Goal: Communication & Community: Participate in discussion

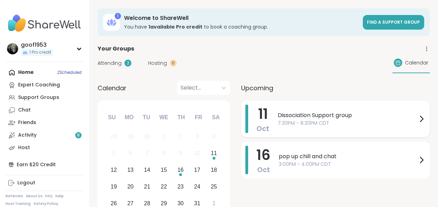
click at [285, 122] on span "7:30PM - 8:30PM CDT" at bounding box center [347, 123] width 139 height 7
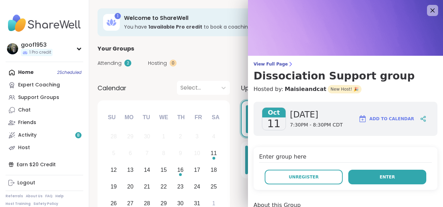
click at [380, 177] on span "Enter" at bounding box center [387, 177] width 15 height 6
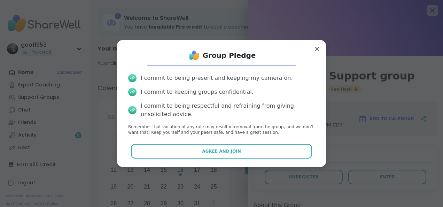
click at [211, 151] on span "Agree and Join" at bounding box center [221, 151] width 39 height 6
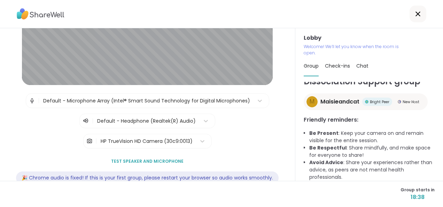
scroll to position [79, 0]
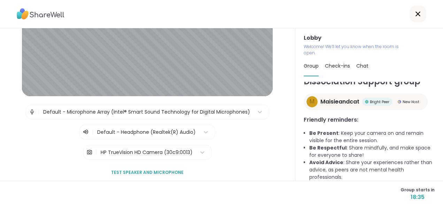
click at [147, 171] on span "Test speaker and microphone" at bounding box center [147, 172] width 72 height 6
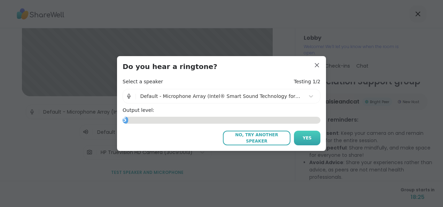
click at [303, 137] on span "Yes" at bounding box center [307, 138] width 9 height 6
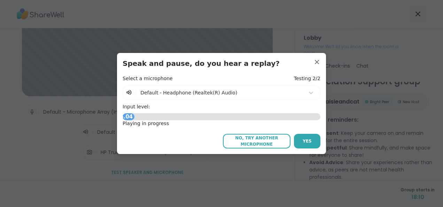
click at [308, 139] on button "Yes" at bounding box center [307, 141] width 26 height 15
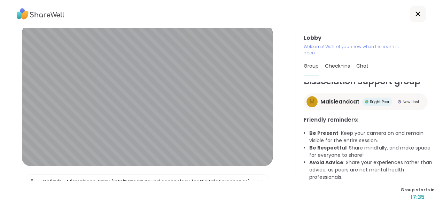
scroll to position [0, 0]
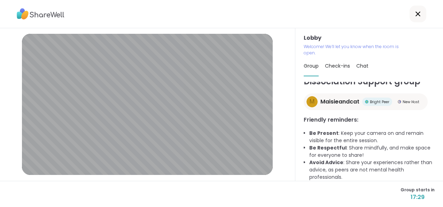
click at [414, 15] on icon at bounding box center [418, 14] width 8 height 8
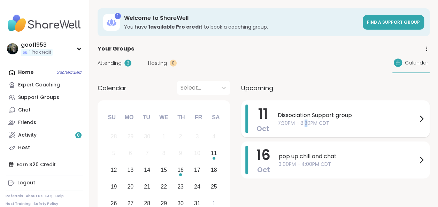
click at [306, 122] on span "7:30PM - 8:30PM CDT" at bounding box center [347, 123] width 139 height 7
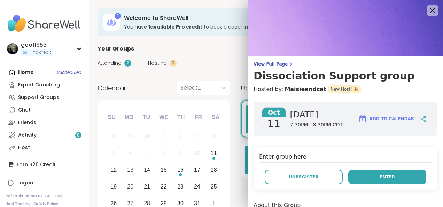
click at [375, 181] on button "Enter" at bounding box center [387, 177] width 78 height 15
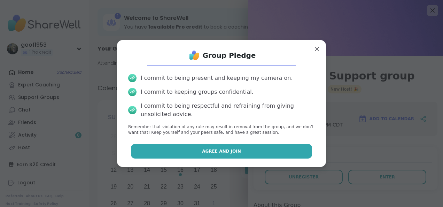
click at [270, 148] on button "Agree and Join" at bounding box center [222, 151] width 182 height 15
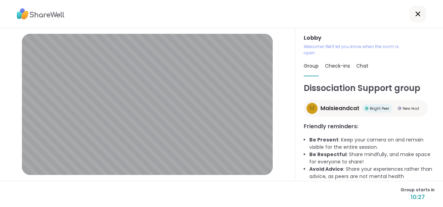
click at [334, 67] on span "Check-ins" at bounding box center [337, 65] width 25 height 7
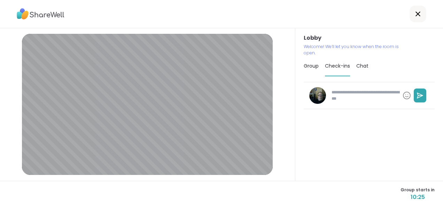
click at [361, 68] on span "Chat" at bounding box center [362, 65] width 12 height 7
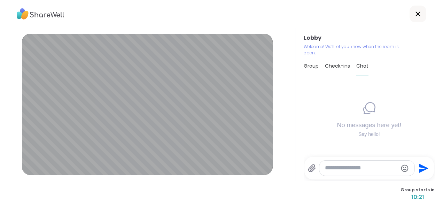
click at [307, 67] on span "Group" at bounding box center [311, 65] width 15 height 7
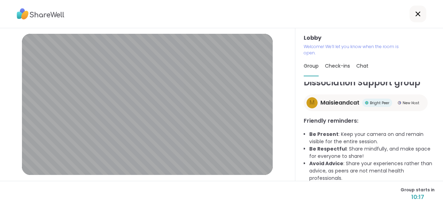
scroll to position [7, 0]
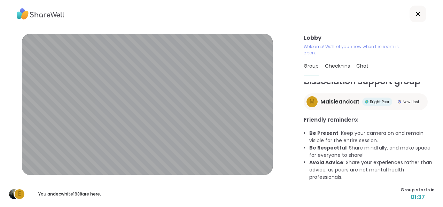
click at [359, 67] on span "Chat" at bounding box center [362, 65] width 12 height 7
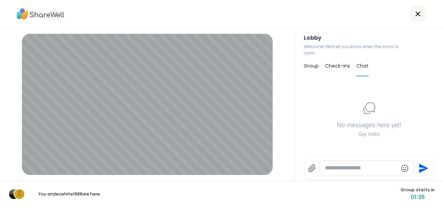
click at [336, 68] on span "Check-ins" at bounding box center [337, 65] width 25 height 7
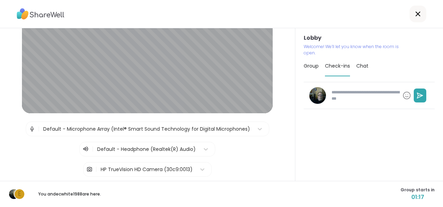
scroll to position [0, 0]
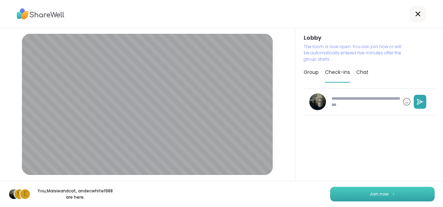
click at [377, 194] on span "Join now" at bounding box center [379, 194] width 19 height 6
type textarea "*"
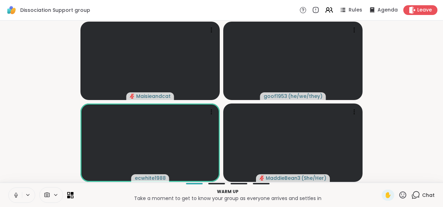
click at [17, 197] on icon at bounding box center [16, 195] width 6 height 6
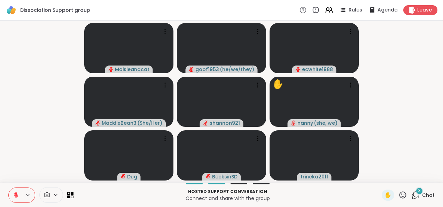
click at [33, 158] on video-player-container "Maisieandcat goof1953 ( he/we/they ) ecwhite1988 MaddieBean3 ( She/Her ) shanno…" at bounding box center [221, 101] width 435 height 156
click at [14, 194] on icon at bounding box center [16, 195] width 6 height 6
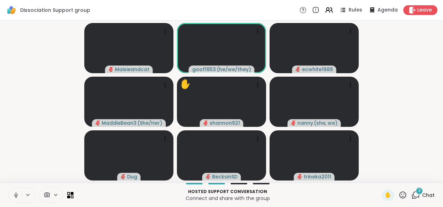
click at [17, 198] on button at bounding box center [15, 195] width 13 height 15
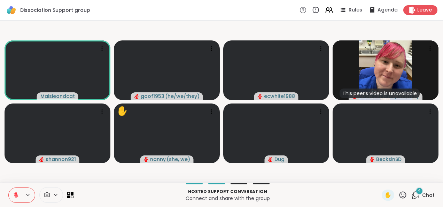
click at [413, 195] on icon at bounding box center [416, 195] width 9 height 9
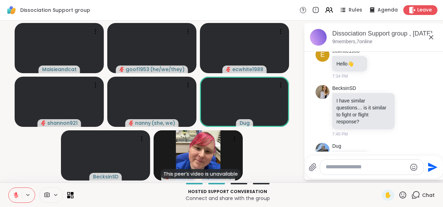
scroll to position [112, 0]
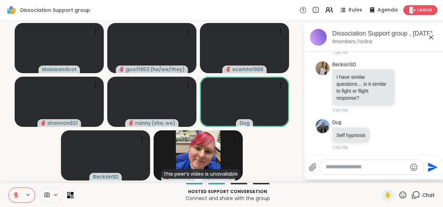
click at [399, 195] on icon at bounding box center [403, 195] width 9 height 9
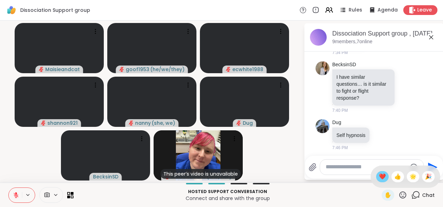
click at [379, 179] on span "❤️" at bounding box center [382, 176] width 7 height 8
